Goal: Task Accomplishment & Management: Manage account settings

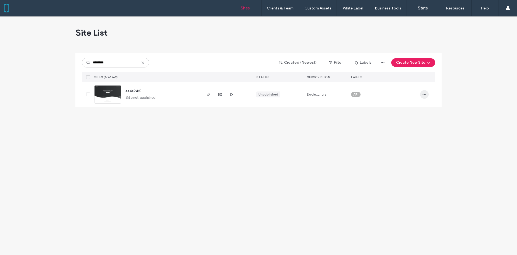
click at [428, 95] on span "button" at bounding box center [424, 94] width 9 height 9
click at [409, 132] on div "Reset Site" at bounding box center [405, 132] width 48 height 10
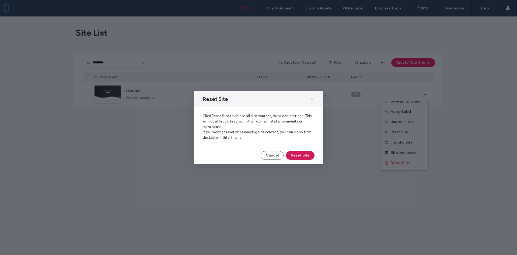
click at [302, 153] on button "Reset Site" at bounding box center [300, 155] width 29 height 9
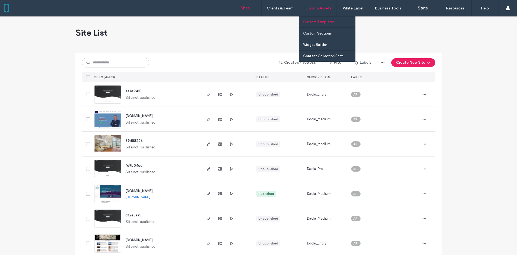
click at [329, 24] on link "Custom Templates" at bounding box center [329, 21] width 52 height 11
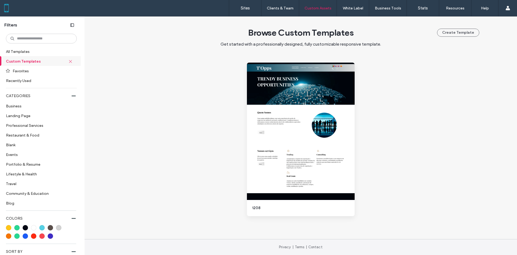
click at [9, 9] on div at bounding box center [34, 8] width 61 height 9
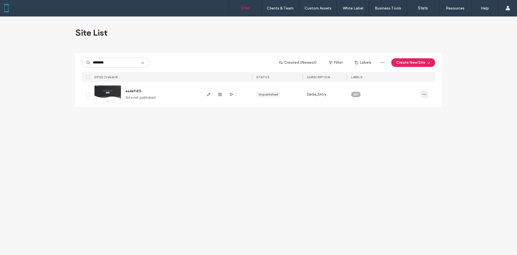
type input "********"
click at [424, 93] on icon "button" at bounding box center [424, 94] width 4 height 4
click at [408, 155] on div "Reset Site" at bounding box center [405, 159] width 48 height 10
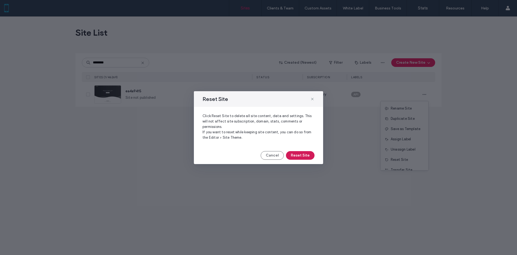
click at [309, 153] on button "Reset Site" at bounding box center [300, 155] width 29 height 9
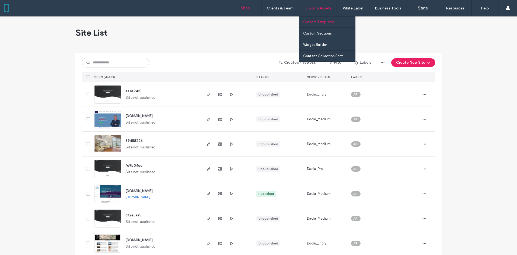
click at [328, 22] on label "Custom Templates" at bounding box center [319, 22] width 32 height 4
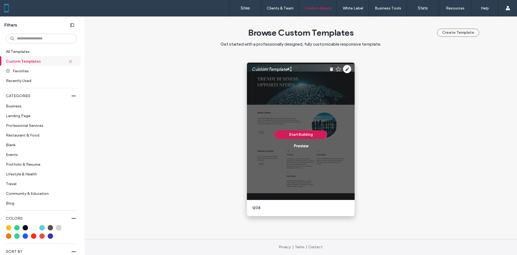
click at [310, 136] on button "Start Building" at bounding box center [301, 134] width 53 height 9
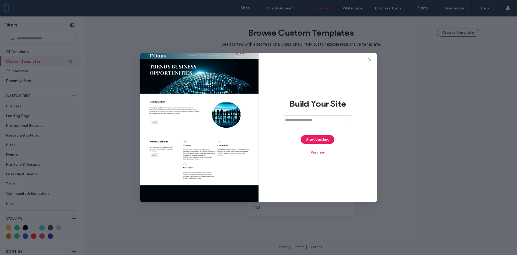
click at [315, 117] on input at bounding box center [317, 119] width 69 height 9
paste input "**********"
click at [316, 137] on div "**********" at bounding box center [318, 127] width 118 height 149
click at [323, 121] on input "**********" at bounding box center [314, 119] width 69 height 9
click at [282, 119] on input "**********" at bounding box center [314, 119] width 69 height 9
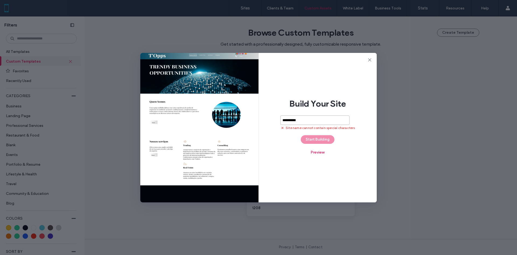
click at [288, 120] on input "**********" at bounding box center [314, 119] width 69 height 9
click at [286, 120] on input "**********" at bounding box center [314, 119] width 69 height 9
click at [295, 120] on input "*********" at bounding box center [314, 119] width 69 height 9
drag, startPoint x: 303, startPoint y: 120, endPoint x: 293, endPoint y: 120, distance: 10.3
click at [293, 120] on input "*********" at bounding box center [314, 119] width 69 height 9
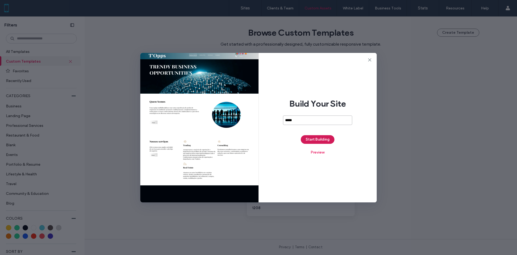
type input "*****"
click at [315, 136] on button "Start Building" at bounding box center [318, 139] width 34 height 9
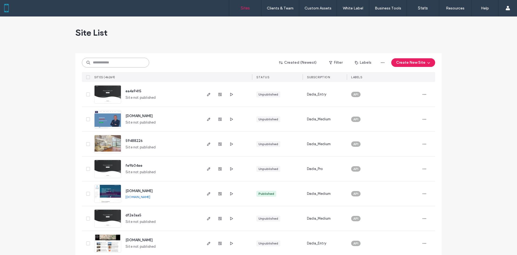
click at [111, 66] on input at bounding box center [115, 63] width 67 height 10
click at [424, 94] on use "button" at bounding box center [425, 94] width 4 height 1
click at [409, 159] on div "Reset Site" at bounding box center [403, 159] width 48 height 10
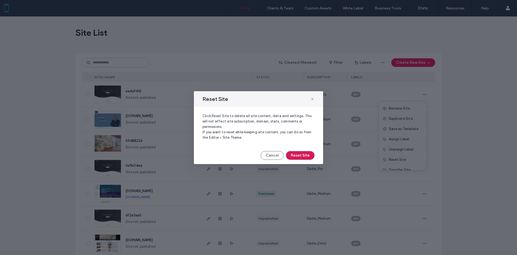
click at [303, 156] on button "Reset Site" at bounding box center [300, 155] width 29 height 9
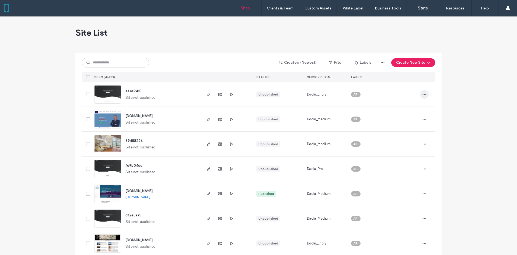
click at [425, 93] on span "button" at bounding box center [424, 94] width 9 height 9
click at [406, 158] on span "Reset Site" at bounding box center [397, 159] width 17 height 5
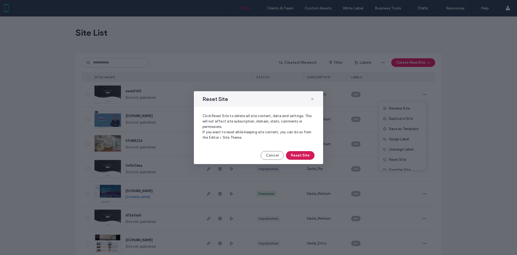
click at [306, 156] on button "Reset Site" at bounding box center [300, 155] width 29 height 9
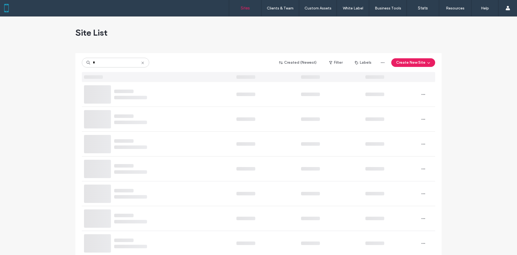
type input "*"
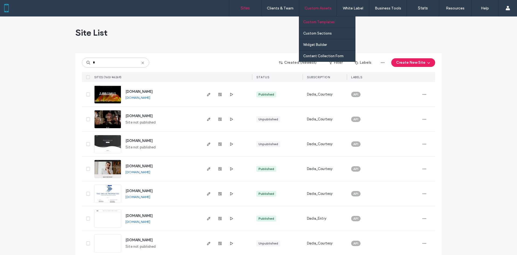
click at [316, 23] on label "Custom Templates" at bounding box center [319, 22] width 32 height 4
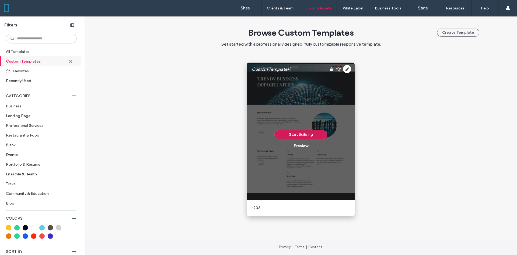
click at [307, 133] on button "Start Building" at bounding box center [301, 134] width 53 height 9
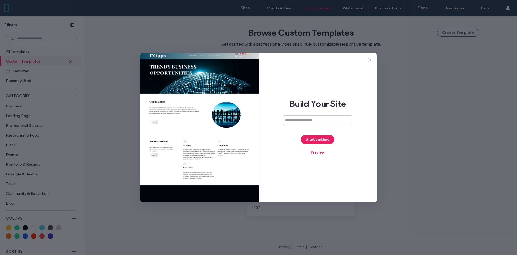
click at [369, 58] on icon at bounding box center [369, 59] width 5 height 5
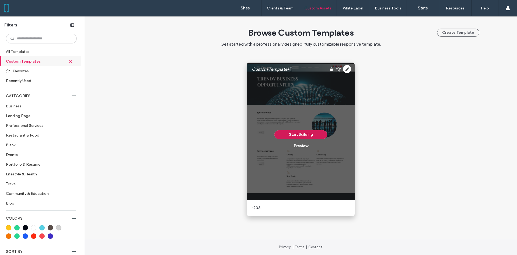
click at [304, 132] on button "Start Building" at bounding box center [301, 134] width 53 height 9
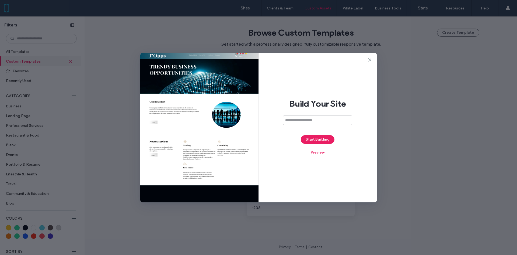
click at [311, 121] on input at bounding box center [317, 119] width 69 height 9
type input "*****"
click at [315, 138] on button "Start Building" at bounding box center [318, 139] width 34 height 9
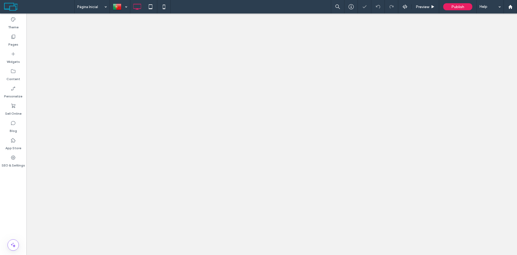
click at [10, 160] on div "SEO & Settings" at bounding box center [13, 161] width 26 height 17
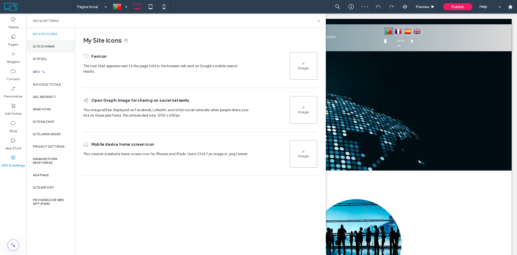
click at [54, 43] on div "Site Domain" at bounding box center [50, 46] width 49 height 12
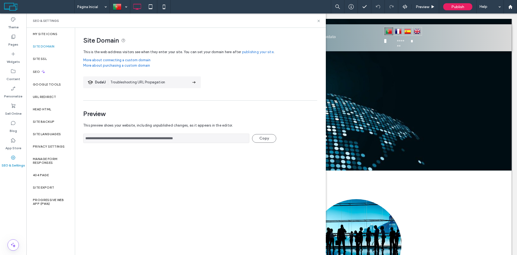
click at [263, 51] on link "publishing your site" at bounding box center [258, 51] width 32 height 5
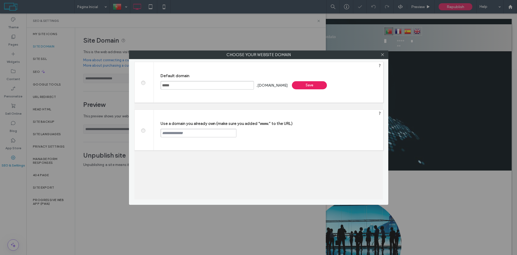
click at [143, 130] on span at bounding box center [143, 130] width 0 height 4
drag, startPoint x: 384, startPoint y: 56, endPoint x: 356, endPoint y: 40, distance: 31.7
click at [384, 56] on icon at bounding box center [383, 55] width 4 height 4
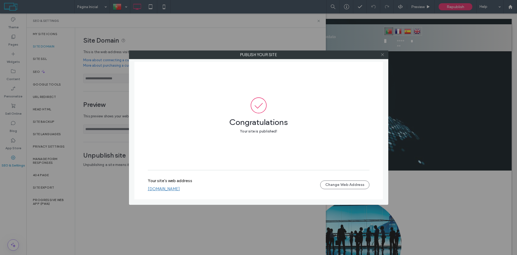
click at [383, 56] on icon at bounding box center [383, 55] width 4 height 4
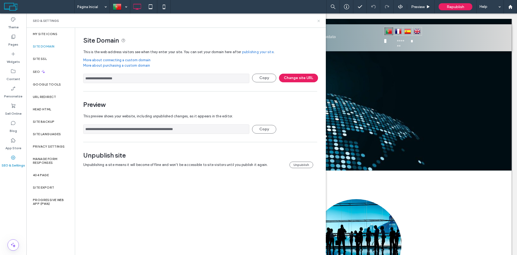
click at [319, 20] on use at bounding box center [319, 21] width 2 height 2
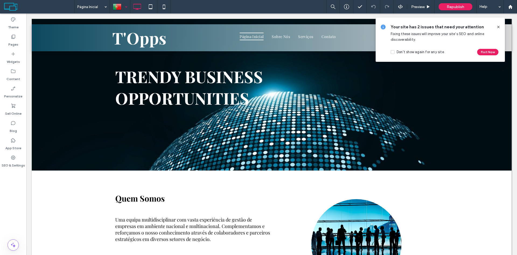
click at [127, 2] on div at bounding box center [120, 6] width 20 height 13
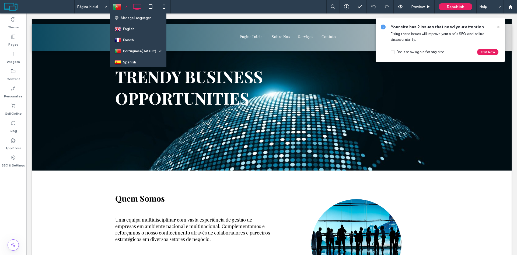
scroll to position [2, 0]
click at [16, 41] on label "Pages" at bounding box center [13, 43] width 10 height 8
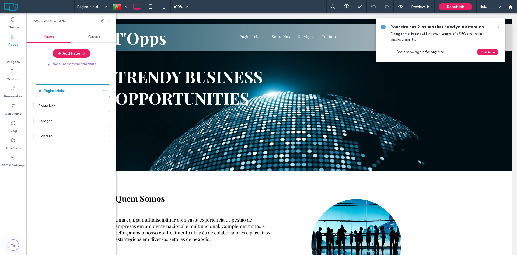
click at [111, 22] on icon at bounding box center [109, 21] width 4 height 4
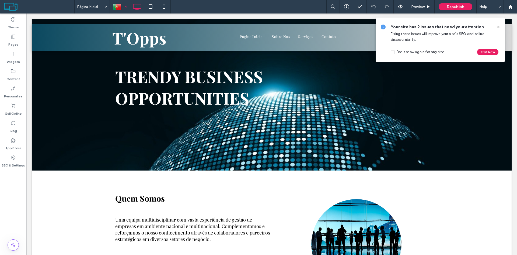
click at [126, 5] on div at bounding box center [120, 6] width 20 height 13
click at [499, 25] on icon at bounding box center [499, 27] width 4 height 4
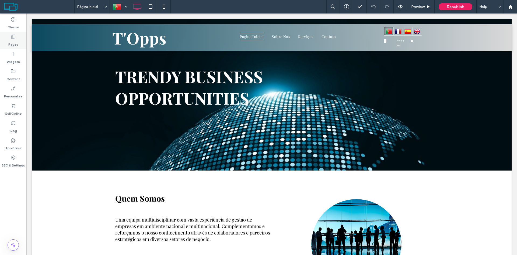
click at [16, 39] on div "Pages" at bounding box center [13, 40] width 26 height 17
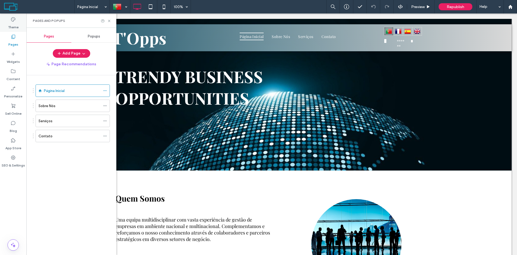
click at [15, 27] on label "Theme" at bounding box center [13, 26] width 11 height 8
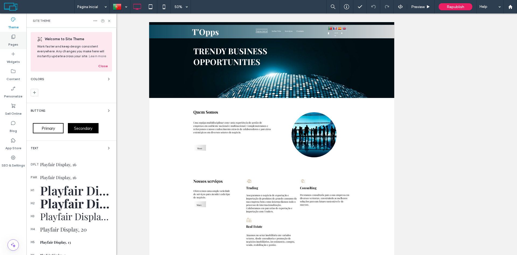
click at [15, 34] on icon at bounding box center [13, 36] width 5 height 5
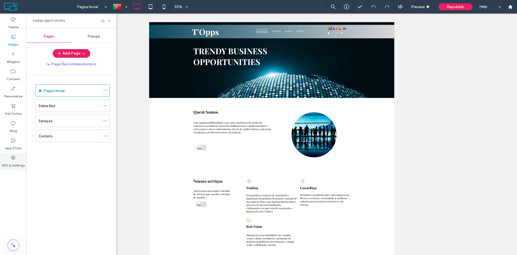
click at [19, 154] on div "SEO & Settings" at bounding box center [13, 161] width 26 height 17
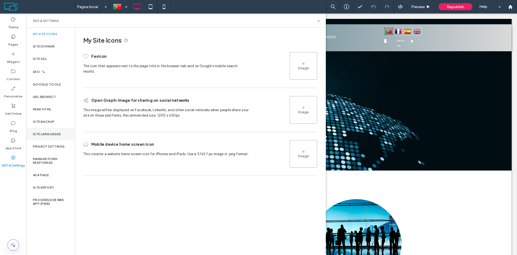
click at [56, 135] on label "Site Languages" at bounding box center [47, 134] width 28 height 4
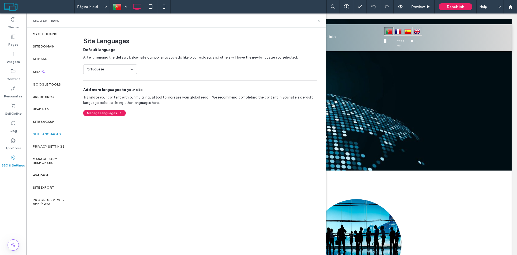
click at [130, 69] on icon at bounding box center [132, 69] width 4 height 4
click at [162, 69] on div "Default language After changing the default below, site components you add like…" at bounding box center [200, 60] width 234 height 27
click at [118, 116] on div "Site Languages Default language After changing the default below, site componen…" at bounding box center [200, 141] width 250 height 226
click at [118, 113] on icon "button" at bounding box center [120, 112] width 5 height 5
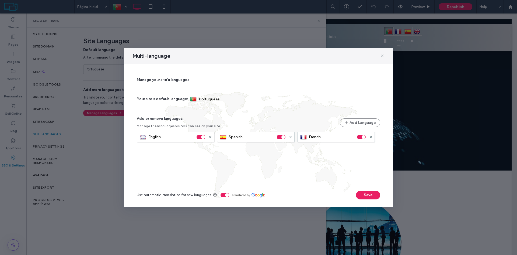
click at [291, 138] on span at bounding box center [291, 136] width 2 height 5
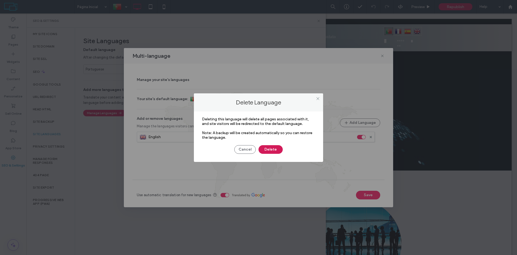
click at [277, 150] on button "Delete" at bounding box center [271, 149] width 24 height 9
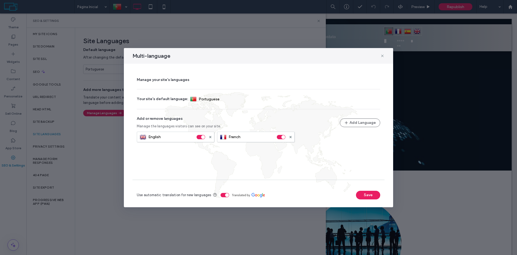
click at [292, 137] on section "French" at bounding box center [256, 136] width 78 height 11
click at [290, 137] on icon at bounding box center [291, 137] width 2 height 2
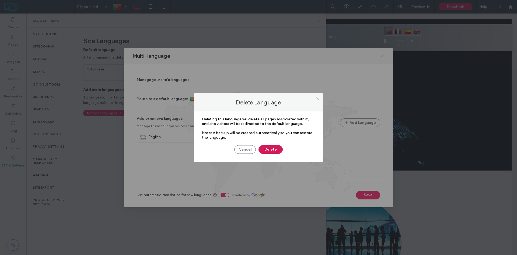
click at [277, 150] on button "Delete" at bounding box center [271, 149] width 24 height 9
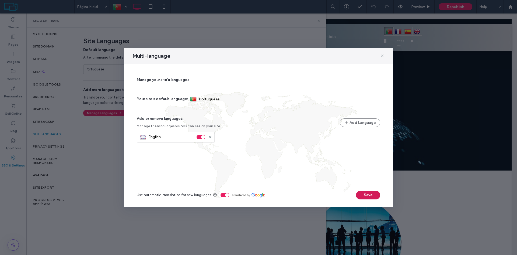
click at [360, 191] on button "Save" at bounding box center [368, 195] width 24 height 9
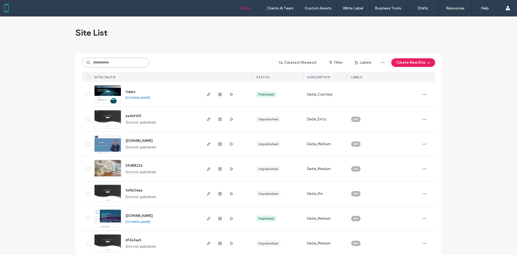
click at [123, 61] on input at bounding box center [115, 63] width 67 height 10
paste input "********"
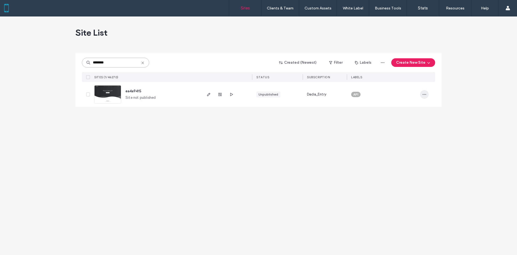
type input "********"
click at [423, 95] on icon "button" at bounding box center [424, 94] width 4 height 4
click at [407, 160] on span "Reset Site" at bounding box center [399, 159] width 17 height 5
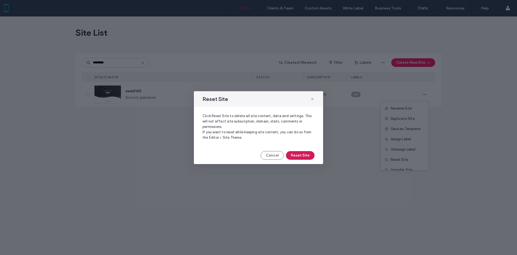
click at [295, 155] on button "Reset Site" at bounding box center [300, 155] width 29 height 9
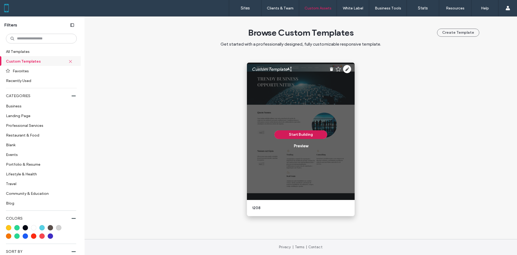
click at [306, 138] on button "Start Building" at bounding box center [301, 134] width 53 height 9
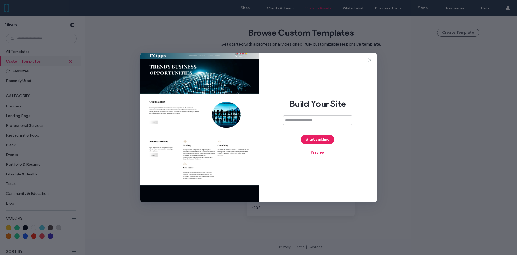
click at [369, 61] on icon at bounding box center [369, 59] width 5 height 5
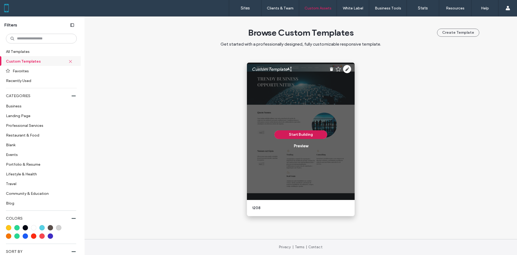
click at [308, 135] on button "Start Building" at bounding box center [301, 134] width 53 height 9
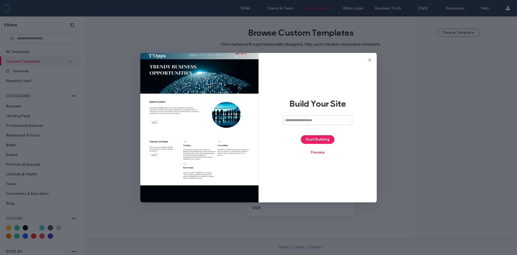
click at [210, 24] on div "Build Your Site Start Building Preview" at bounding box center [258, 127] width 517 height 255
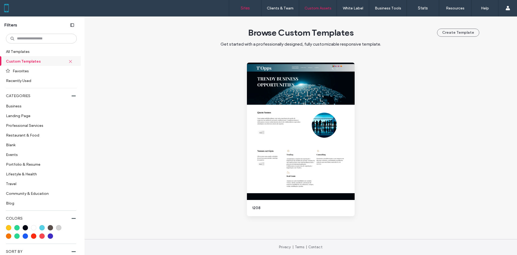
click at [245, 5] on link "Sites" at bounding box center [245, 8] width 32 height 16
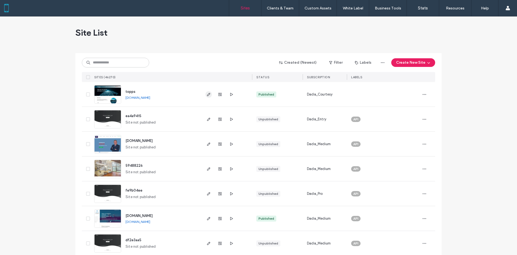
click at [209, 96] on span "button" at bounding box center [209, 94] width 6 height 6
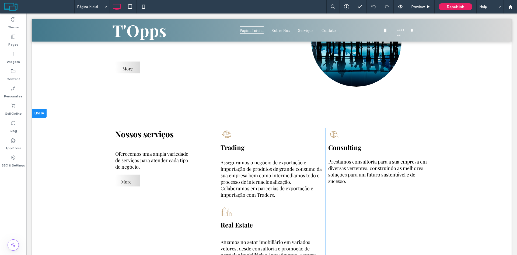
scroll to position [296, 0]
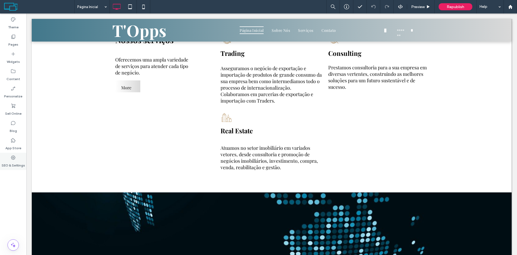
click at [18, 156] on div "SEO & Settings" at bounding box center [13, 161] width 26 height 17
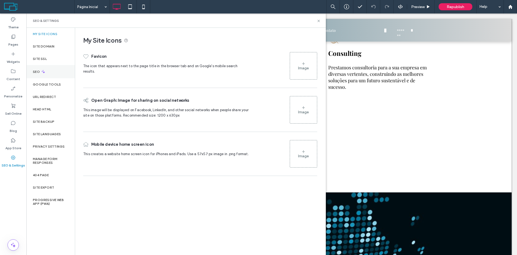
click at [50, 71] on div "SEO" at bounding box center [50, 71] width 49 height 13
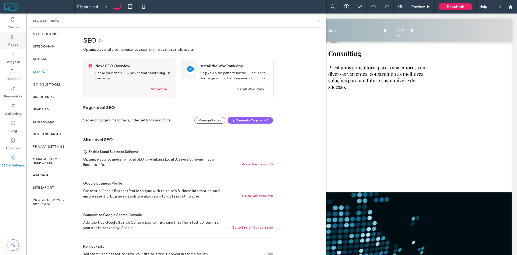
click at [14, 41] on label "Pages" at bounding box center [13, 43] width 10 height 8
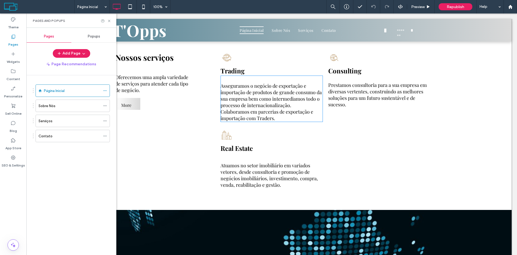
scroll to position [216, 0]
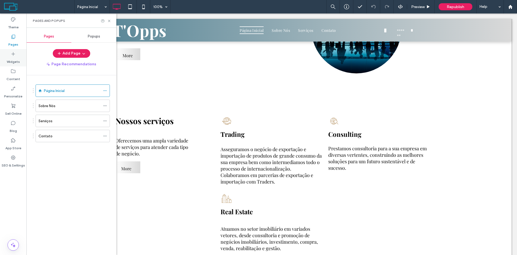
click at [16, 51] on div "Widgets" at bounding box center [13, 57] width 26 height 17
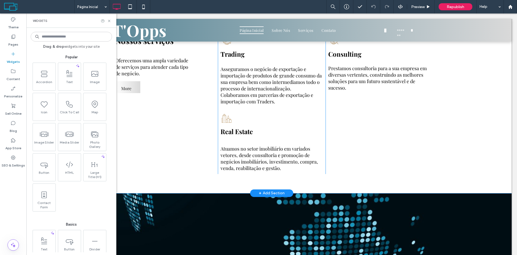
scroll to position [296, 0]
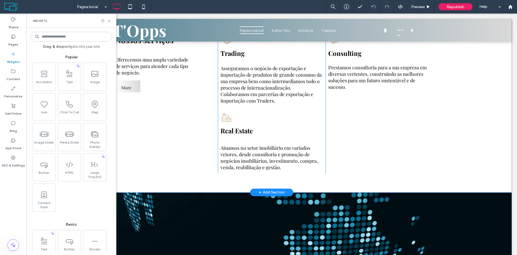
click at [419, 136] on div "Consulting Prestamos consultoria para a sua empresa em diversas vertentes, cons…" at bounding box center [380, 103] width 108 height 139
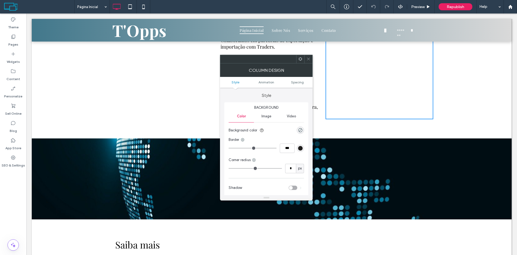
click at [182, 136] on div "Nossos serviços Oferecemos uma ampla variedade de serviços para atender cada ti…" at bounding box center [272, 49] width 480 height 177
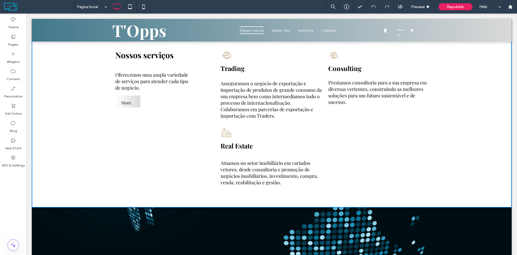
scroll to position [0, 0]
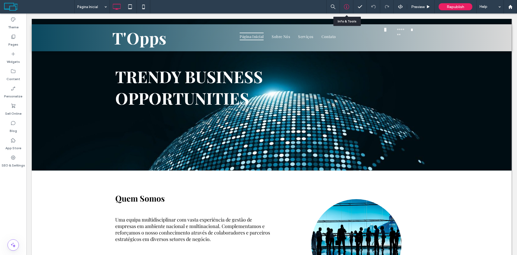
click at [344, 6] on use at bounding box center [346, 6] width 5 height 5
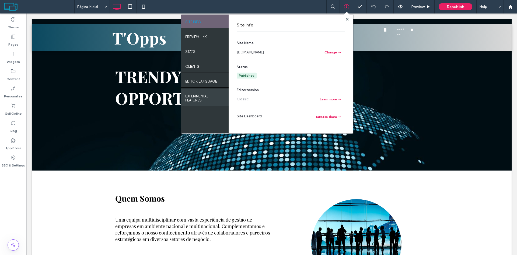
click at [196, 96] on label "EXPERIMENTAL FEATURES" at bounding box center [204, 96] width 39 height 11
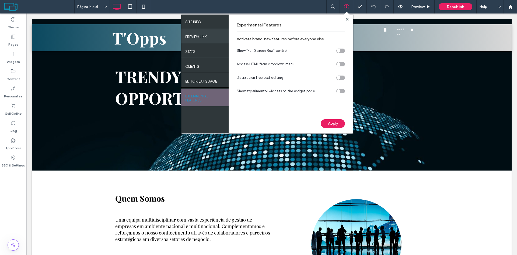
click at [204, 39] on div "PREVIEW LINK" at bounding box center [204, 35] width 47 height 13
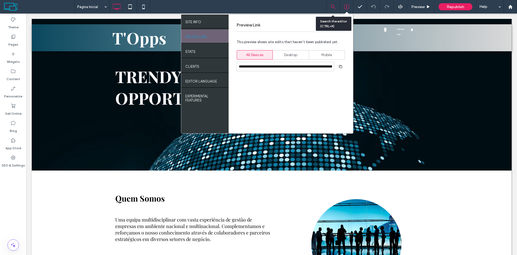
click at [334, 8] on icon at bounding box center [333, 6] width 5 height 5
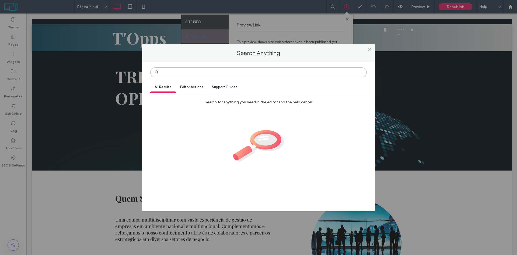
click at [236, 68] on input at bounding box center [258, 72] width 217 height 10
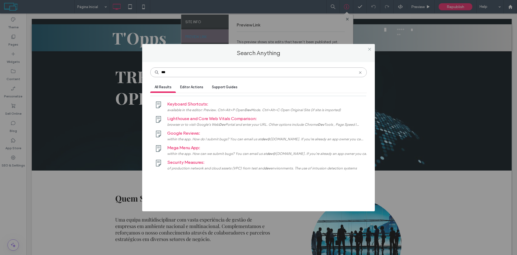
type input "***"
click at [182, 88] on span "Editor Actions" at bounding box center [191, 87] width 23 height 4
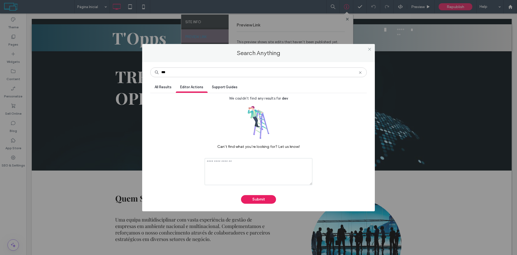
click at [226, 88] on span "Support Guides" at bounding box center [225, 87] width 26 height 4
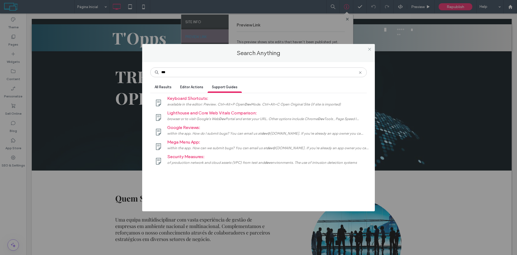
click at [171, 88] on span "All Results" at bounding box center [163, 87] width 17 height 4
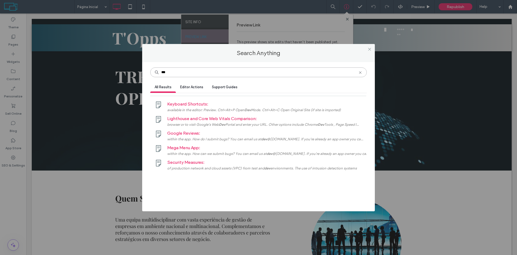
click at [268, 73] on input "***" at bounding box center [258, 72] width 217 height 10
click at [370, 49] on icon at bounding box center [370, 49] width 4 height 4
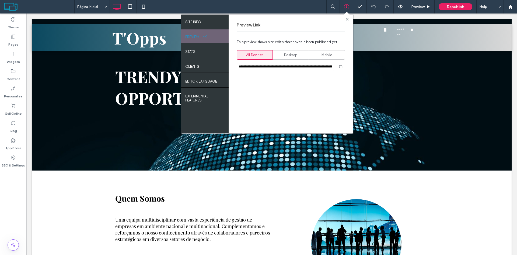
click at [347, 21] on span at bounding box center [347, 19] width 3 height 4
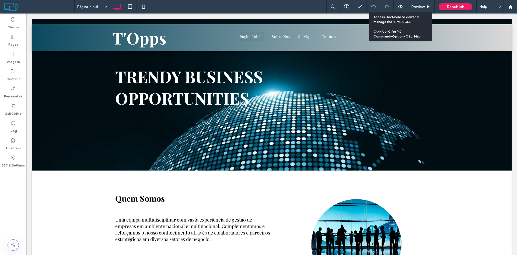
click at [405, 6] on div at bounding box center [400, 6] width 13 height 5
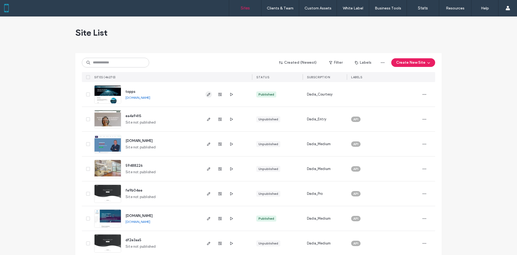
click at [207, 96] on icon "button" at bounding box center [209, 94] width 4 height 4
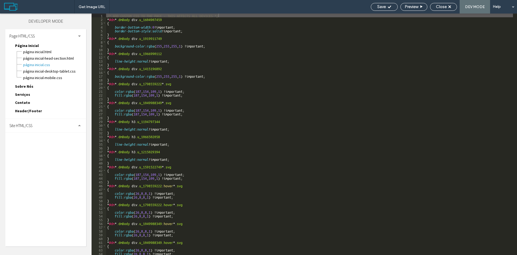
click at [74, 126] on div "Site HTML/CSS" at bounding box center [45, 125] width 81 height 13
click at [42, 52] on span "Página Inicial.html" at bounding box center [54, 51] width 63 height 5
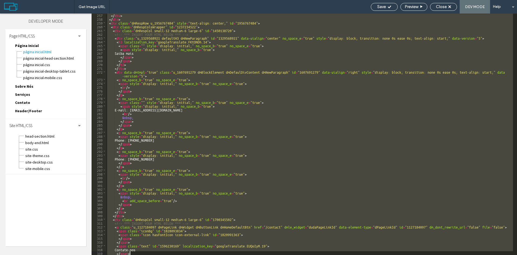
scroll to position [1068, 0]
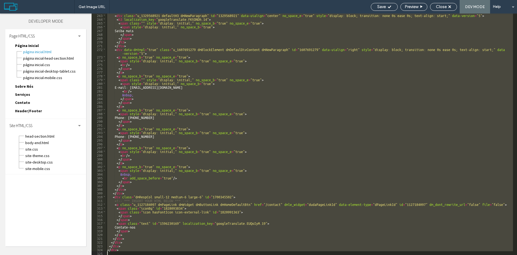
drag, startPoint x: 107, startPoint y: 14, endPoint x: 360, endPoint y: 260, distance: 352.9
click at [360, 254] on html ".wqwq-1{fill:#231f20;} .cls-1q, .cls-2q { fill-rule: evenodd; } .cls-2q { fill:…" at bounding box center [258, 127] width 517 height 255
click at [56, 59] on span "Página Inicial-head-section.html" at bounding box center [54, 58] width 63 height 5
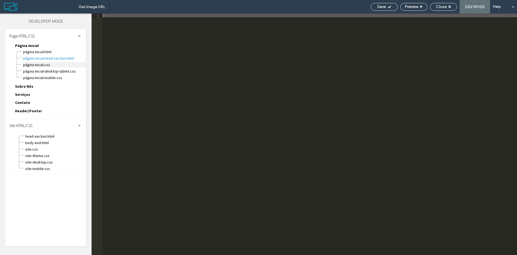
click at [46, 63] on span "Página Inicial.css" at bounding box center [54, 64] width 63 height 5
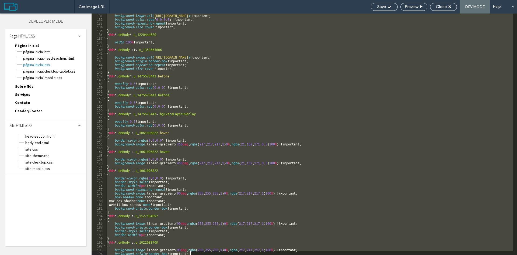
scroll to position [615, 0]
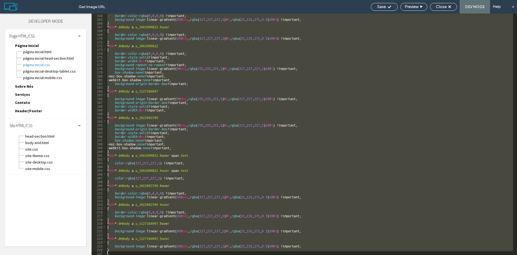
drag, startPoint x: 106, startPoint y: 16, endPoint x: 271, endPoint y: 267, distance: 300.6
click at [271, 254] on html ".wqwq-1{fill:#231f20;} .cls-1q, .cls-2q { fill-rule: evenodd; } .cls-2q { fill:…" at bounding box center [258, 127] width 517 height 255
click at [74, 73] on span "Página Inicial-desktop-tablet.css" at bounding box center [54, 70] width 63 height 5
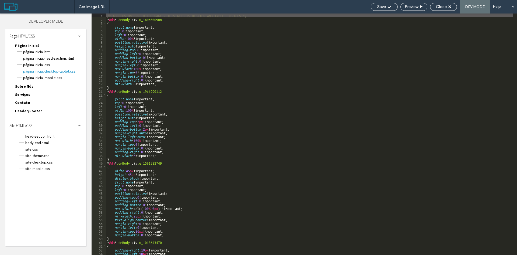
click at [181, 70] on div "/* ADD CUSTOM CSS TO THE PAGE - THIS AFFECTS DESKTOP AND TABLET DEVICES */ * #d…" at bounding box center [309, 137] width 407 height 249
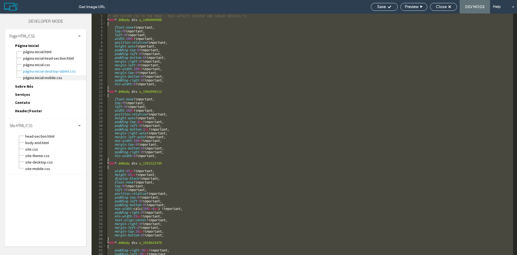
click at [57, 78] on span "Página Inicial-mobile.css" at bounding box center [54, 77] width 63 height 5
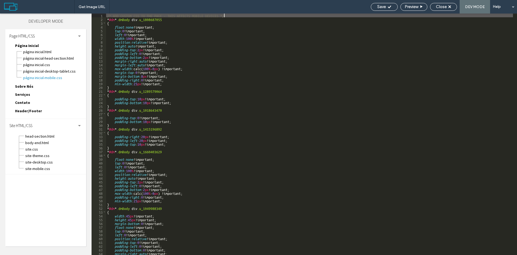
click at [240, 77] on div "/* ADD CUSTOM CSS TO THE PAGE - THIS AFFECTS MOBILE DEVICES */ * #dm * .dmBody …" at bounding box center [309, 137] width 407 height 249
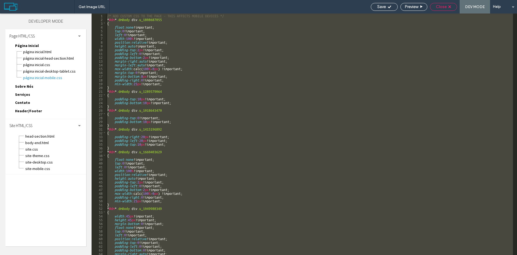
click at [451, 5] on icon at bounding box center [450, 6] width 3 height 3
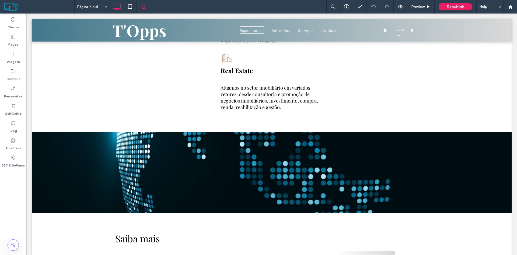
scroll to position [353, 0]
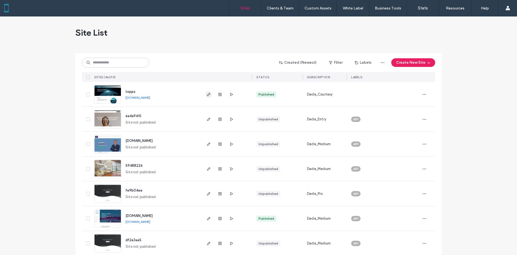
click at [207, 94] on use "button" at bounding box center [208, 94] width 3 height 3
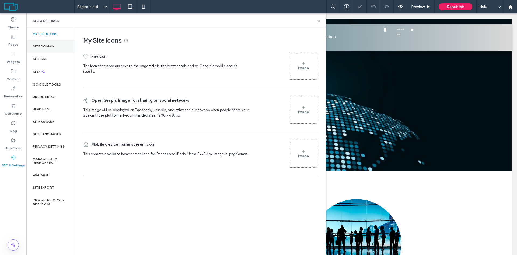
click at [55, 49] on div "Site Domain" at bounding box center [50, 46] width 49 height 12
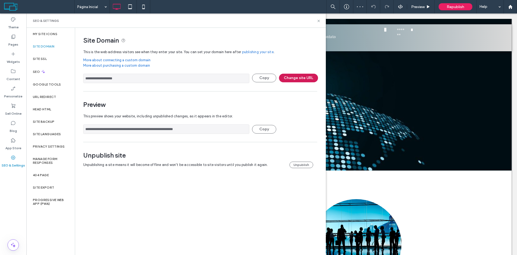
click at [302, 79] on button "Change site URL" at bounding box center [298, 78] width 39 height 9
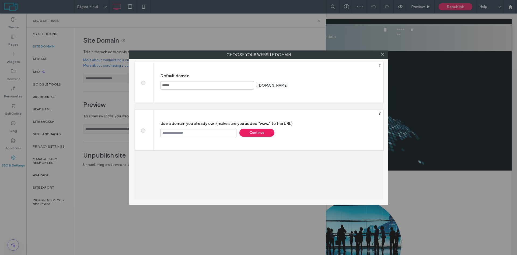
drag, startPoint x: 201, startPoint y: 136, endPoint x: 142, endPoint y: 134, distance: 58.5
click at [142, 134] on div "Use a domain you already own (make sure you added “www.” to the URL) Continue" at bounding box center [258, 129] width 249 height 41
paste input "**********"
type input "**********"
click at [266, 134] on div "Continue" at bounding box center [257, 133] width 35 height 8
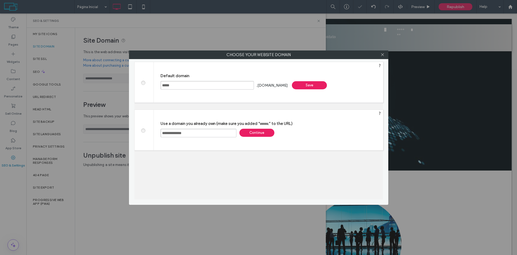
type input "**********"
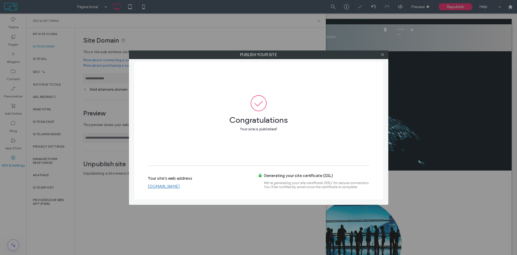
click at [169, 186] on link "[DOMAIN_NAME]" at bounding box center [164, 186] width 32 height 5
click at [383, 56] on icon at bounding box center [383, 55] width 4 height 4
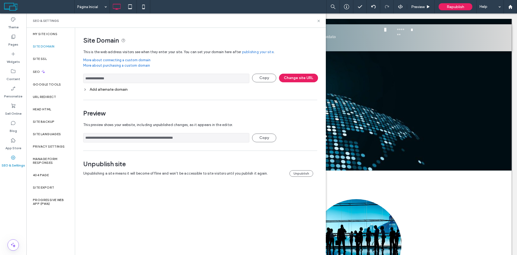
click at [315, 19] on div "SEO & Settings" at bounding box center [176, 21] width 287 height 4
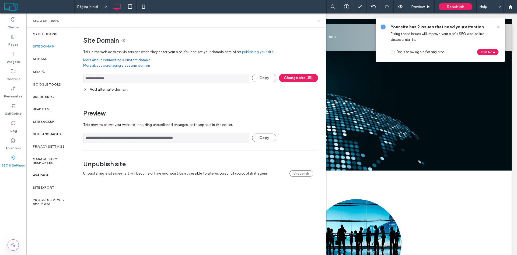
click at [317, 20] on icon at bounding box center [319, 21] width 4 height 4
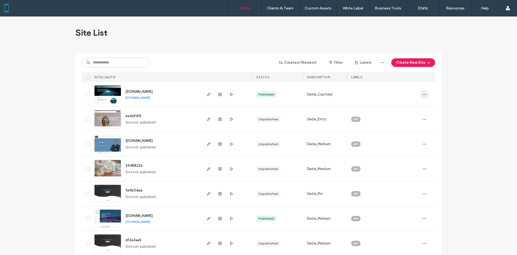
click at [424, 95] on icon "button" at bounding box center [424, 94] width 4 height 4
click at [409, 150] on span "Site Dashboard" at bounding box center [402, 152] width 26 height 5
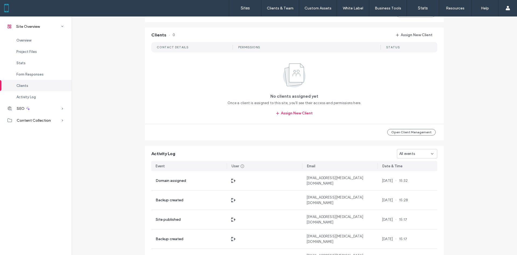
scroll to position [404, 0]
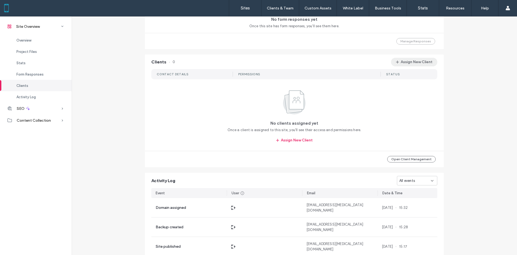
click at [416, 64] on button "Assign New Client" at bounding box center [414, 62] width 46 height 9
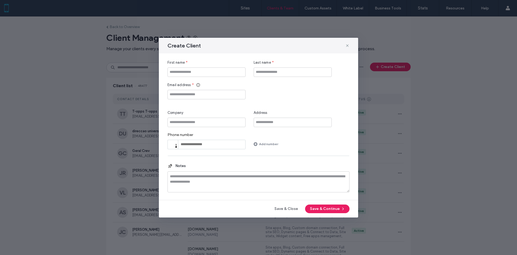
click at [213, 88] on div "Email address *" at bounding box center [207, 90] width 78 height 17
click at [205, 97] on input "Email address" at bounding box center [207, 94] width 78 height 9
paste input "**********"
type input "**********"
click at [331, 210] on button "Save & Continue" at bounding box center [327, 208] width 44 height 9
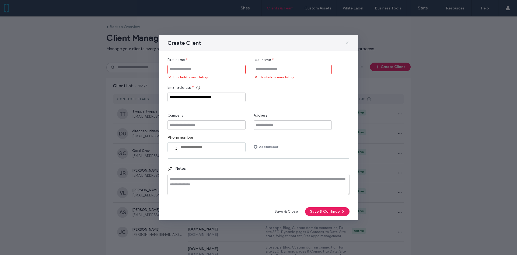
click at [210, 68] on input "First name" at bounding box center [207, 69] width 78 height 9
type input "*"
type input "*****"
click at [274, 73] on input "Last name" at bounding box center [293, 69] width 78 height 9
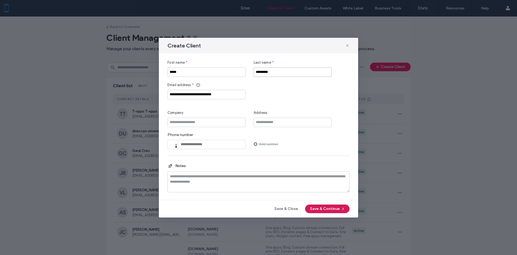
type input "*********"
click at [328, 211] on button "Save & Continue" at bounding box center [327, 208] width 44 height 9
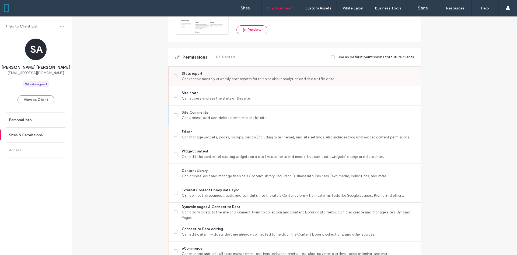
scroll to position [108, 0]
click at [200, 94] on span "Site stats" at bounding box center [299, 91] width 235 height 5
click at [208, 79] on span "Can receive monthly or weekly stat reports for this site about analytics and si…" at bounding box center [299, 77] width 235 height 5
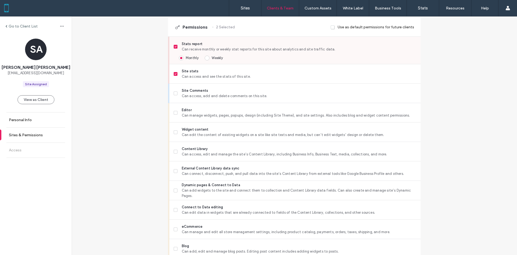
scroll to position [135, 0]
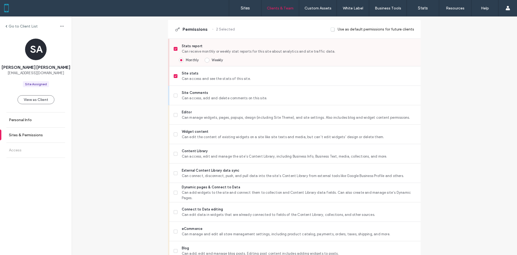
click at [243, 55] on div "Stats report Can receive monthly or weekly stat reports for this site about ana…" at bounding box center [294, 52] width 251 height 27
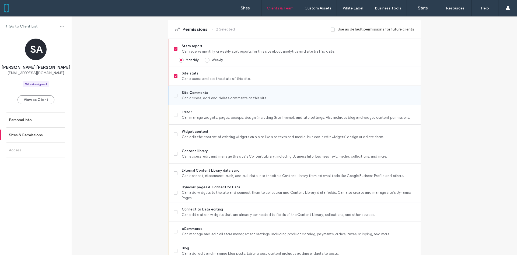
click at [215, 94] on span "Site Comments" at bounding box center [299, 92] width 235 height 5
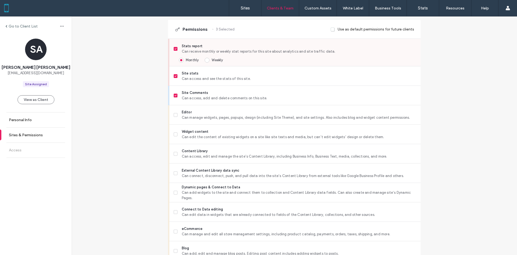
click at [216, 51] on span "Can receive monthly or weekly stat reports for this site about analytics and si…" at bounding box center [299, 51] width 235 height 5
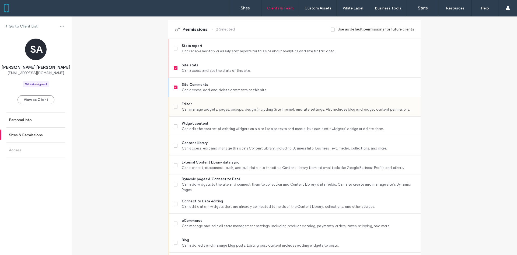
click at [195, 107] on span "Can manage widgets, pages, popups, design (including Site Theme), and site sett…" at bounding box center [299, 109] width 235 height 5
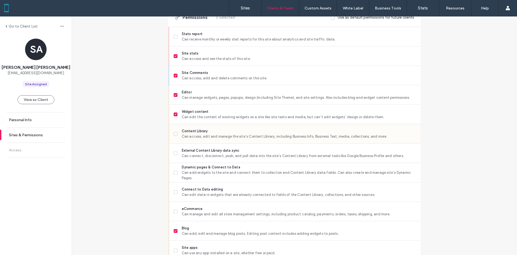
scroll to position [162, 0]
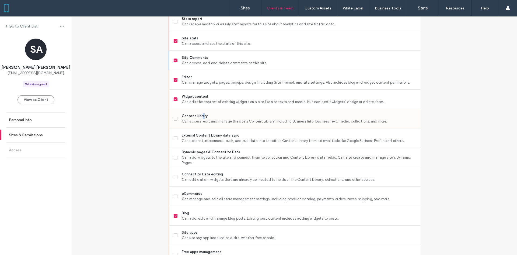
click at [202, 114] on span "Content Library" at bounding box center [299, 115] width 235 height 5
click at [201, 137] on span "External Content Library data sync" at bounding box center [299, 135] width 235 height 5
click at [204, 117] on span "Content Library" at bounding box center [299, 115] width 235 height 5
click at [206, 119] on span "Can access, edit and manage the site’s Content Library, including Business Info…" at bounding box center [299, 121] width 235 height 5
click at [207, 137] on span "External Content Library data sync" at bounding box center [299, 135] width 235 height 5
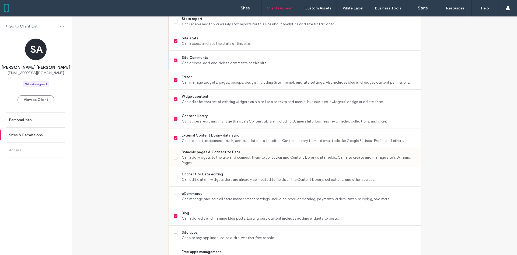
click at [206, 155] on span "Dynamic pages & Connect to Data" at bounding box center [299, 151] width 235 height 5
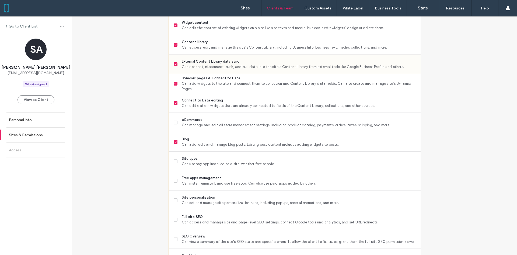
scroll to position [243, 0]
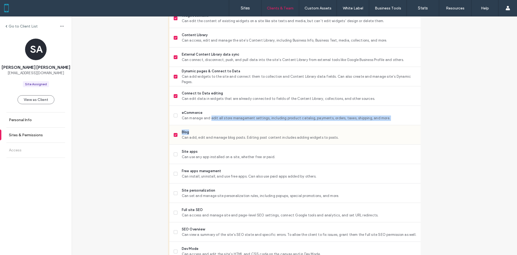
drag, startPoint x: 209, startPoint y: 119, endPoint x: 269, endPoint y: 129, distance: 61.8
click at [269, 129] on div "Stats report Can receive monthly or weekly stat reports for this site about ana…" at bounding box center [294, 154] width 253 height 446
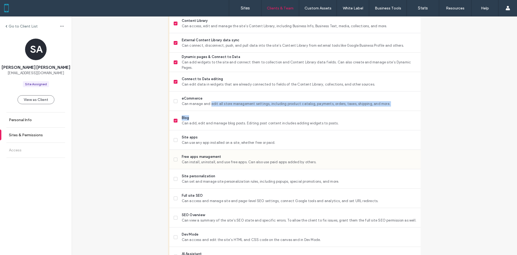
scroll to position [296, 0]
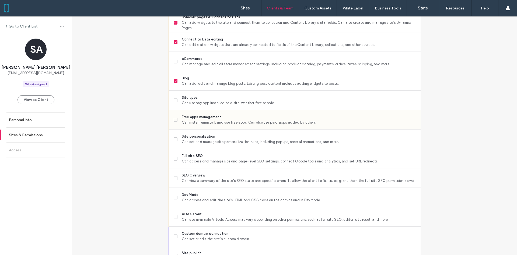
click at [200, 111] on div "Free apps management Can install, uninstall, and use free apps. Can also use pa…" at bounding box center [297, 119] width 247 height 19
click at [212, 106] on div "Site apps Can use any app installed on a site, whether free or paid." at bounding box center [297, 100] width 247 height 19
click at [211, 121] on span "Can install, uninstall, and use free apps. Can also use paid apps added by othe…" at bounding box center [299, 122] width 235 height 5
click at [208, 104] on span "Can use any app installed on a site, whether free or paid." at bounding box center [299, 102] width 235 height 5
click at [208, 147] on div "Site personalization Can set and manage site personalization rules, including p…" at bounding box center [297, 138] width 247 height 19
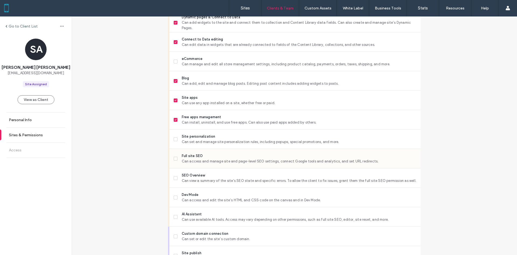
click at [206, 161] on span "Can access and manage site and page-level SEO settings, connect Google tools an…" at bounding box center [299, 160] width 235 height 5
click at [207, 136] on span "Site personalization" at bounding box center [299, 136] width 235 height 5
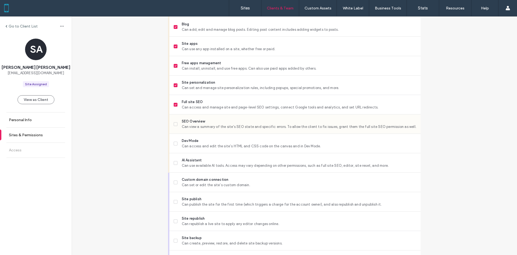
click at [199, 120] on span "SEO Overview" at bounding box center [299, 121] width 235 height 5
click at [199, 143] on span "Can access and edit the site’s HTML and CSS code on the canvas and in Dev Mode." at bounding box center [299, 145] width 235 height 5
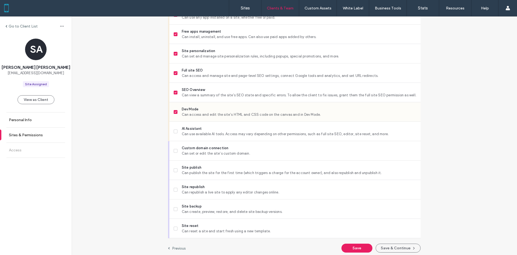
scroll to position [385, 0]
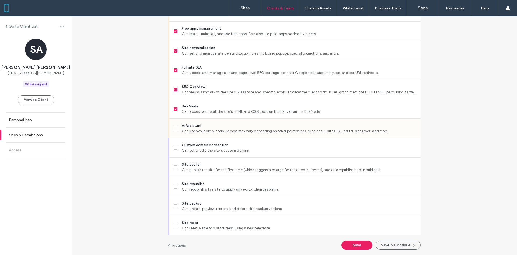
click at [217, 131] on span "Can use available AI tools. Access may vary depending on other permissions, suc…" at bounding box center [299, 130] width 235 height 5
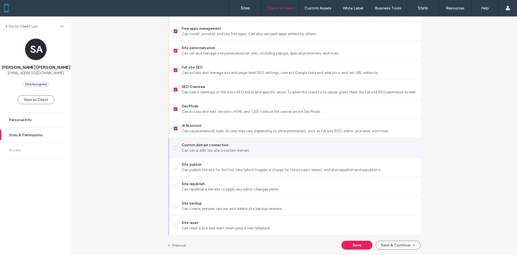
click at [216, 145] on span "Custom domain connection" at bounding box center [299, 144] width 235 height 5
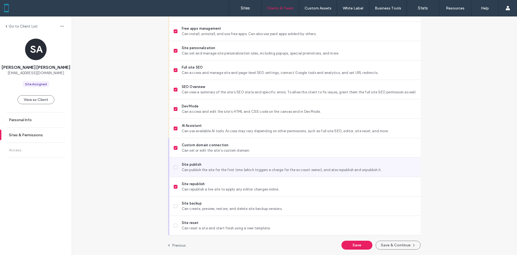
click at [207, 169] on span "Can publish the site for the first time (which triggers a charge for the accoun…" at bounding box center [299, 169] width 235 height 5
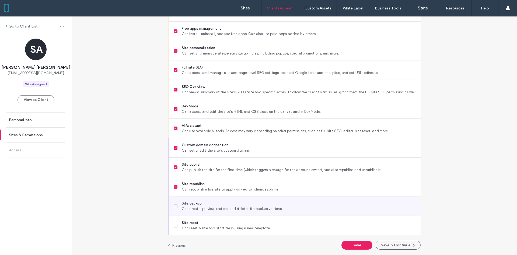
click at [205, 206] on span "Can create, preview, restore, and delete site backup versions." at bounding box center [299, 208] width 235 height 5
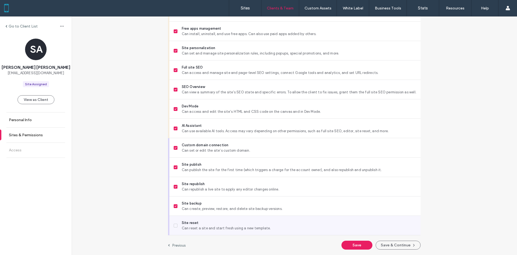
click at [206, 223] on span "Site reset" at bounding box center [299, 222] width 235 height 5
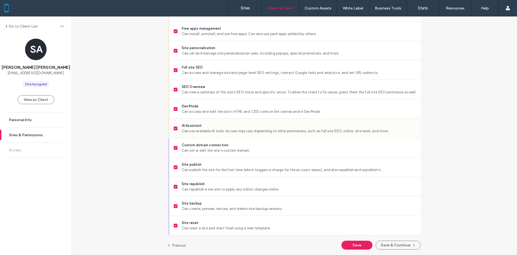
click at [207, 134] on div "AI Assistant Can use available AI tools. Access may vary depending on other per…" at bounding box center [297, 128] width 247 height 19
click at [354, 245] on button "Save" at bounding box center [357, 244] width 31 height 9
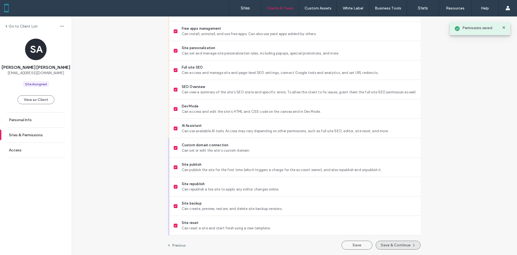
click at [399, 248] on button "Save & Continue" at bounding box center [398, 244] width 45 height 9
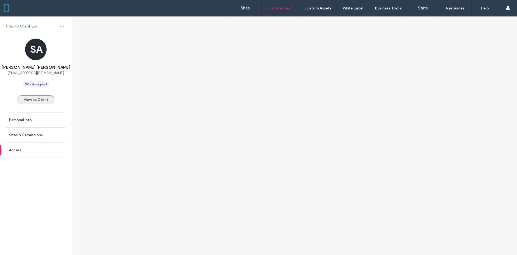
click at [45, 97] on button "View as Client" at bounding box center [36, 99] width 37 height 9
click at [37, 136] on label "Sites & Permissions" at bounding box center [26, 135] width 34 height 5
click at [28, 122] on label "Personal Info" at bounding box center [20, 119] width 23 height 5
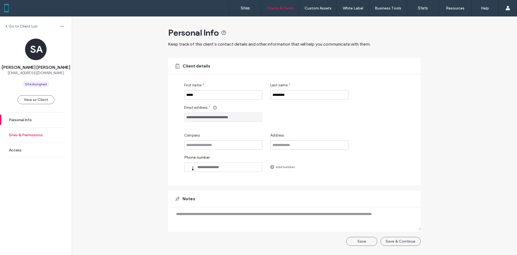
click at [35, 133] on label "Sites & Permissions" at bounding box center [26, 135] width 34 height 5
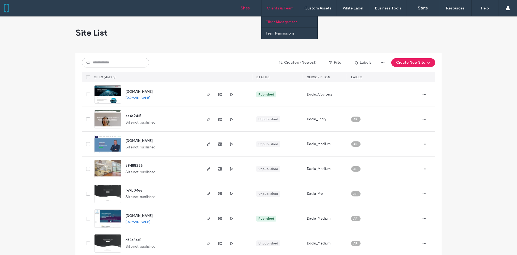
click at [292, 20] on label "Client Management" at bounding box center [282, 22] width 32 height 4
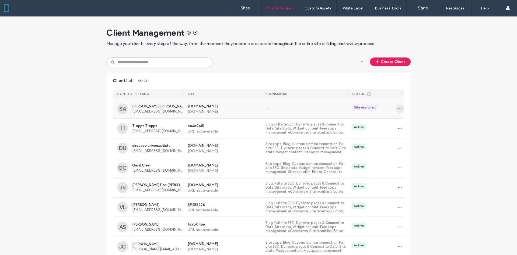
click at [399, 110] on icon "button" at bounding box center [400, 108] width 4 height 4
click at [406, 119] on div "Sites & Permissions" at bounding box center [418, 122] width 48 height 10
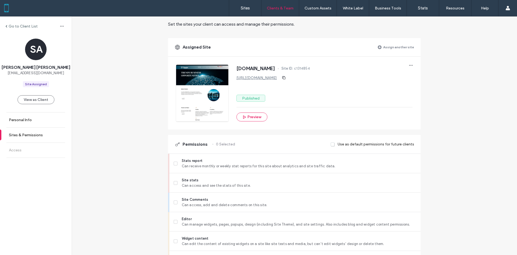
scroll to position [81, 0]
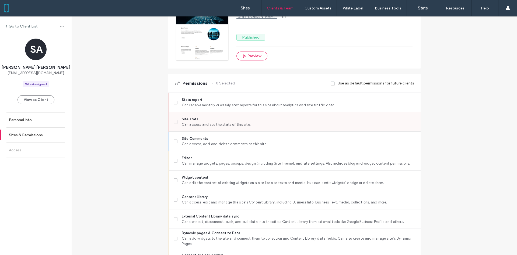
click at [207, 127] on div "Site stats Can access and see the stats of this site." at bounding box center [297, 121] width 247 height 19
click at [204, 120] on span "Site stats" at bounding box center [299, 118] width 235 height 5
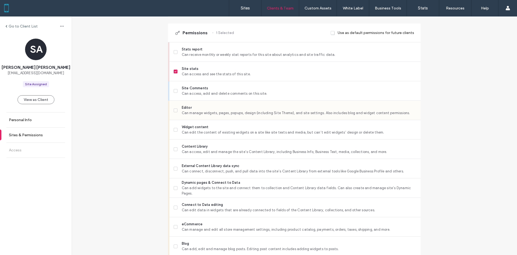
scroll to position [135, 0]
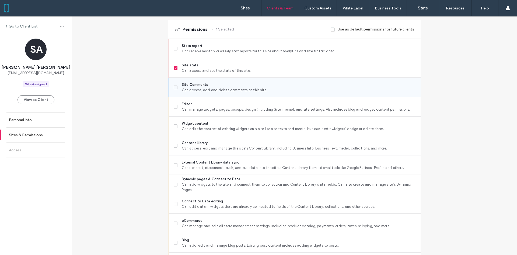
click at [196, 91] on span "Can access, add and delete comments on this site." at bounding box center [299, 89] width 235 height 5
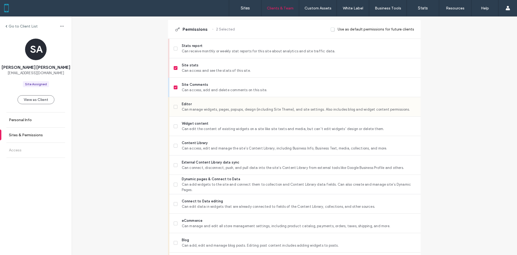
click at [193, 106] on span "Editor" at bounding box center [299, 103] width 235 height 5
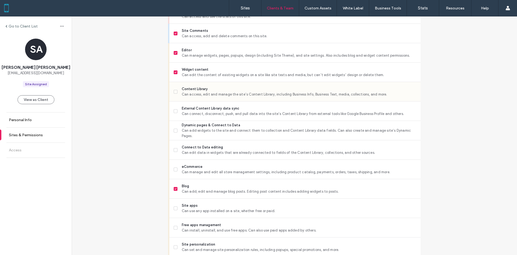
click at [202, 92] on span "Can access, edit and manage the site’s Content Library, including Business Info…" at bounding box center [299, 94] width 235 height 5
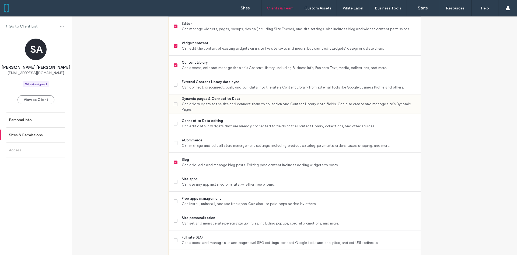
scroll to position [216, 0]
click at [206, 121] on span "Connect to Data editing" at bounding box center [299, 119] width 235 height 5
click at [214, 84] on span "Can connect, disconnect, push, and pull data into the site’s Content Library fr…" at bounding box center [299, 86] width 235 height 5
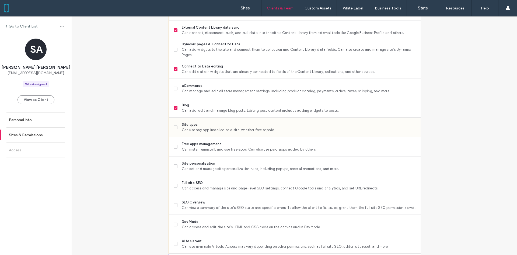
click at [202, 120] on div "Site apps Can use any app installed on a site, whether free or paid." at bounding box center [297, 126] width 247 height 19
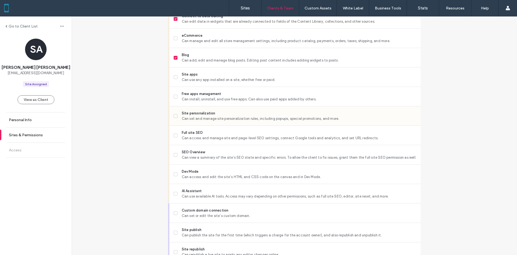
scroll to position [323, 0]
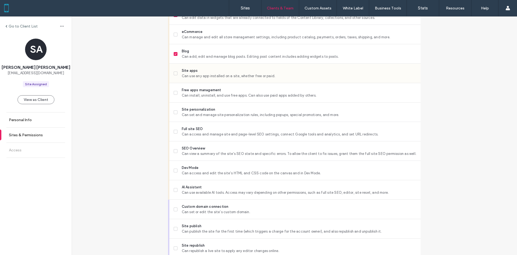
click at [210, 77] on span "Can use any app installed on a site, whether free or paid." at bounding box center [299, 75] width 235 height 5
click at [207, 91] on span "Free apps management" at bounding box center [299, 89] width 235 height 5
click at [202, 110] on span "Site personalization" at bounding box center [299, 109] width 235 height 5
click at [202, 129] on span "Full site SEO" at bounding box center [299, 128] width 235 height 5
click at [203, 148] on span "SEO Overview" at bounding box center [299, 148] width 235 height 5
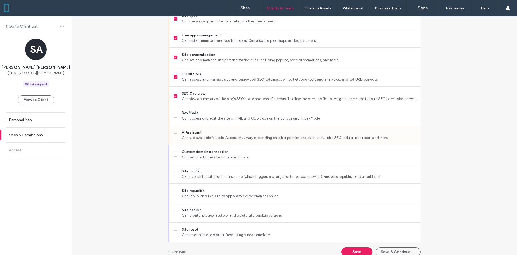
scroll to position [385, 0]
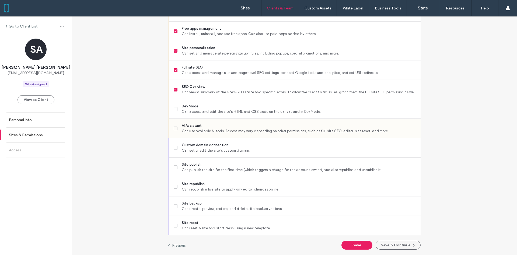
click at [204, 130] on span "Can use available AI tools. Access may vary depending on other permissions, suc…" at bounding box center [299, 130] width 235 height 5
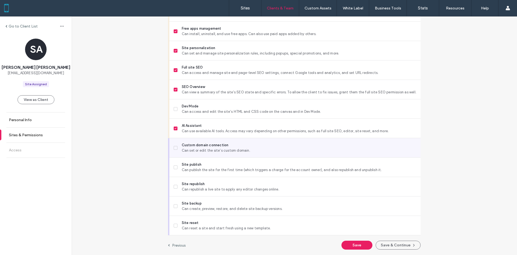
click at [209, 146] on span "Custom domain connection" at bounding box center [299, 144] width 235 height 5
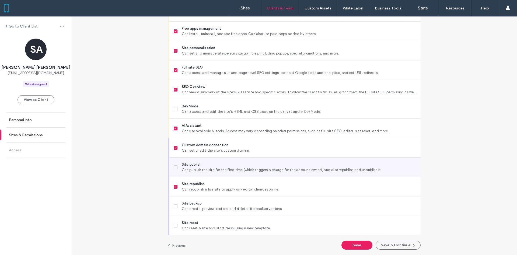
click at [203, 169] on span "Can publish the site for the first time (which triggers a charge for the accoun…" at bounding box center [299, 169] width 235 height 5
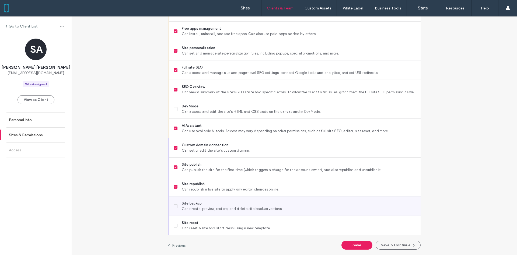
click at [200, 204] on span "Site backup" at bounding box center [299, 202] width 235 height 5
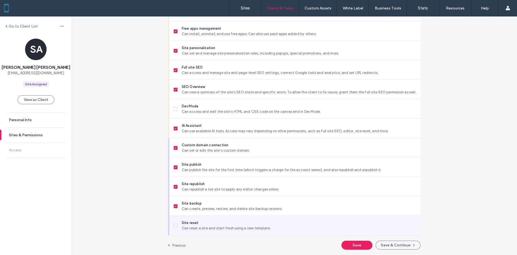
click at [227, 224] on span "Site reset" at bounding box center [299, 222] width 235 height 5
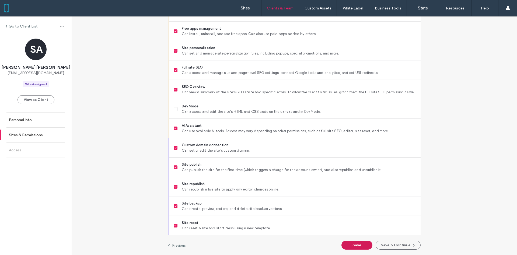
click at [352, 244] on button "Save" at bounding box center [357, 244] width 31 height 9
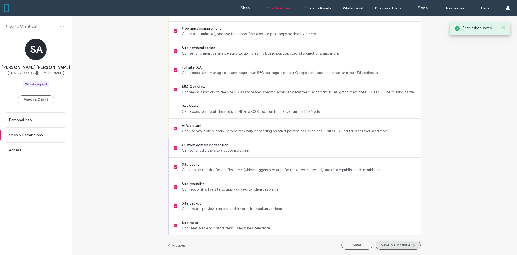
click at [386, 245] on button "Save & Continue" at bounding box center [398, 244] width 45 height 9
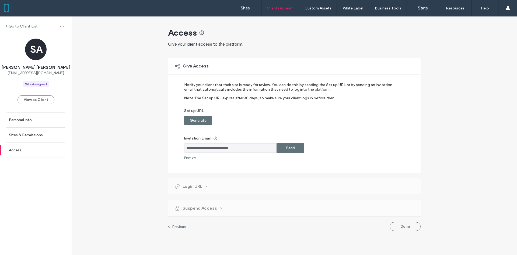
click at [294, 150] on label "Send" at bounding box center [290, 148] width 9 height 10
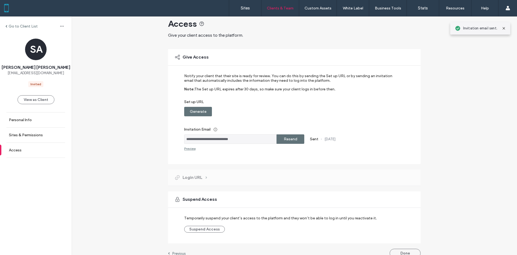
scroll to position [17, 0]
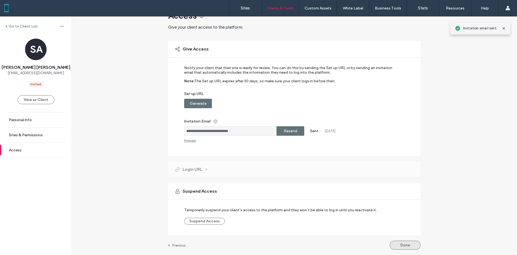
click at [400, 244] on button "Done" at bounding box center [405, 244] width 31 height 9
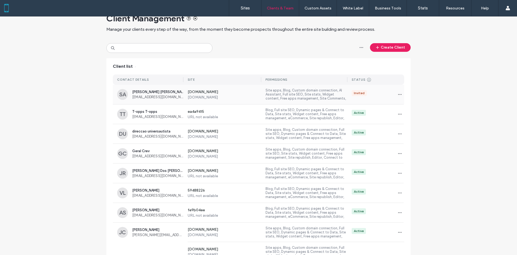
scroll to position [27, 0]
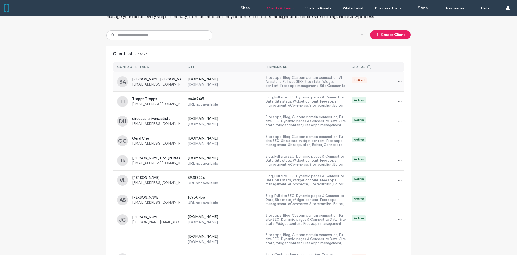
click at [238, 86] on label "[DOMAIN_NAME]" at bounding box center [225, 84] width 74 height 5
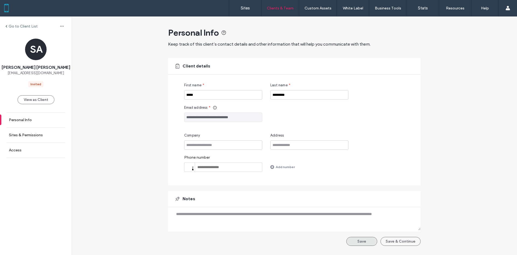
click at [376, 240] on button "Save" at bounding box center [362, 241] width 31 height 9
click at [394, 240] on button "Save & Continue" at bounding box center [401, 241] width 40 height 9
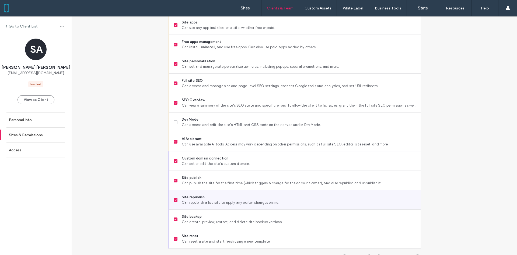
scroll to position [401, 0]
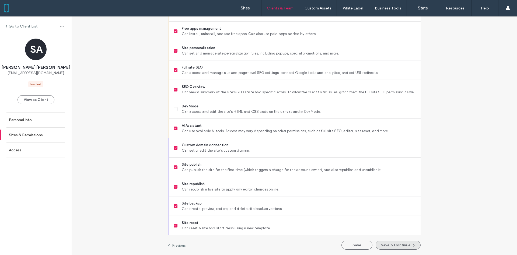
click at [400, 242] on button "Save & Continue" at bounding box center [398, 244] width 45 height 9
